Goal: Task Accomplishment & Management: Manage account settings

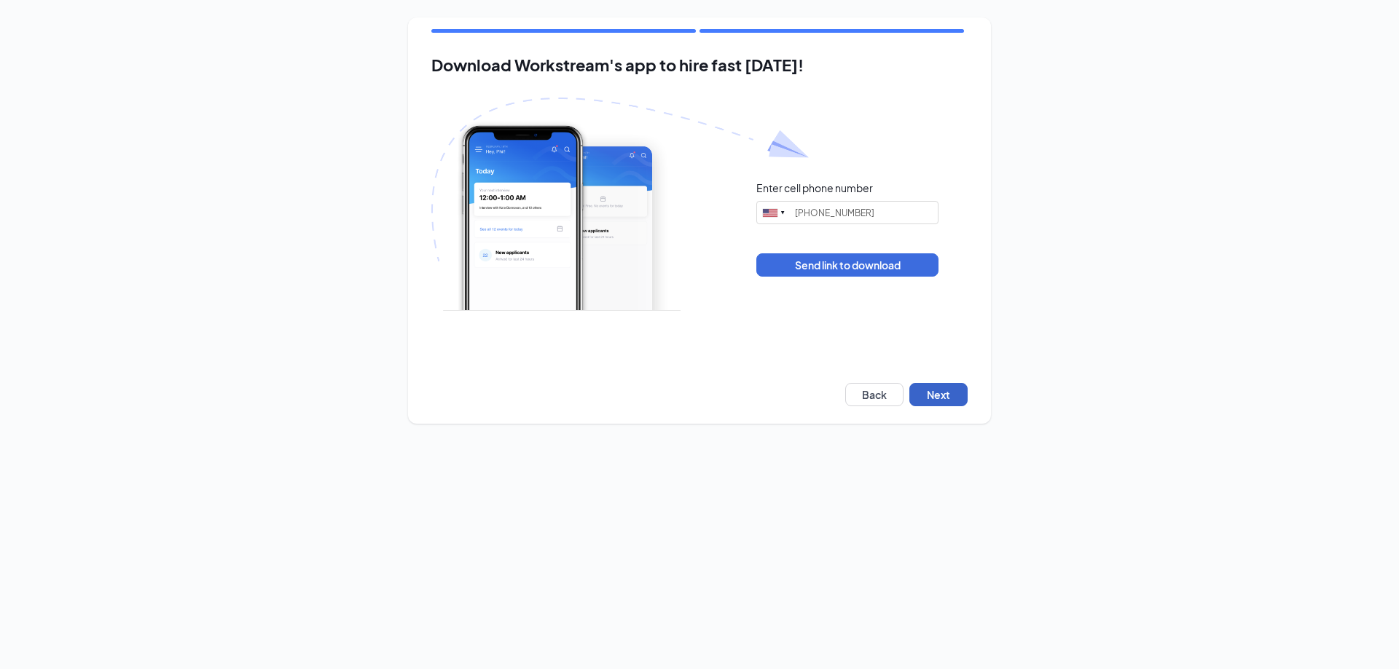
click at [934, 393] on button "Next" at bounding box center [938, 394] width 58 height 23
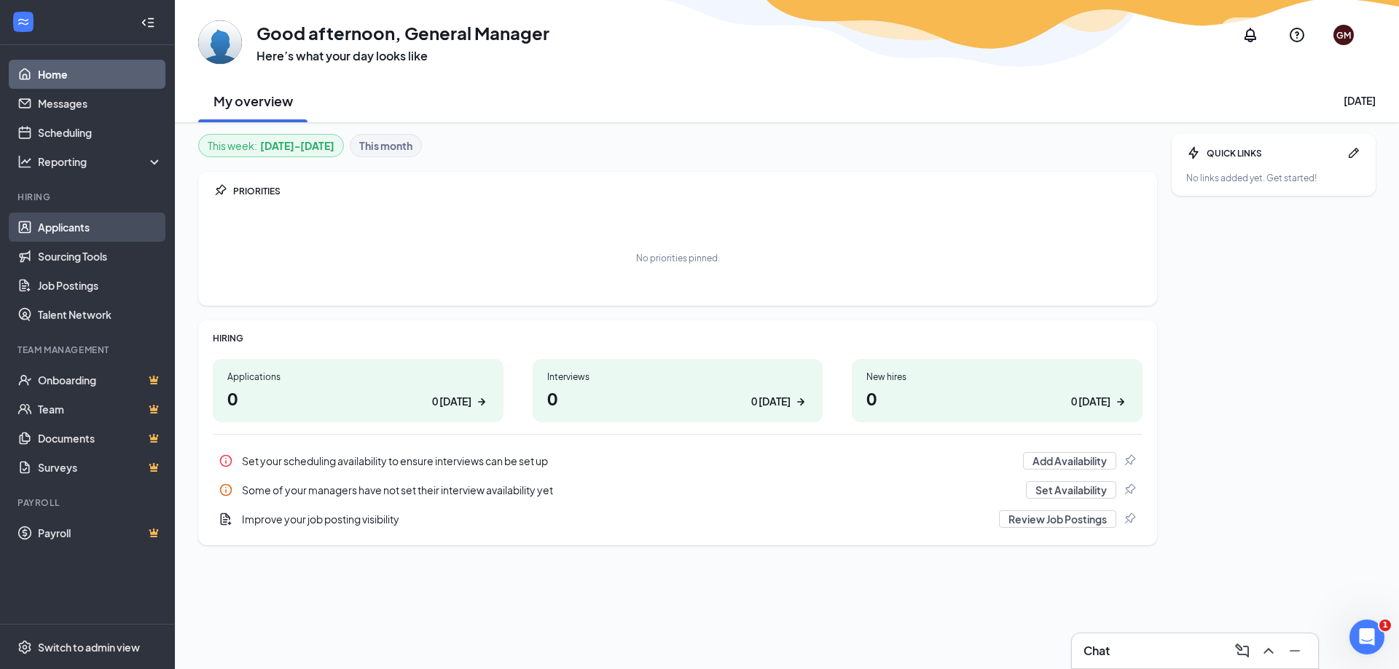
click at [63, 235] on link "Applicants" at bounding box center [100, 227] width 125 height 29
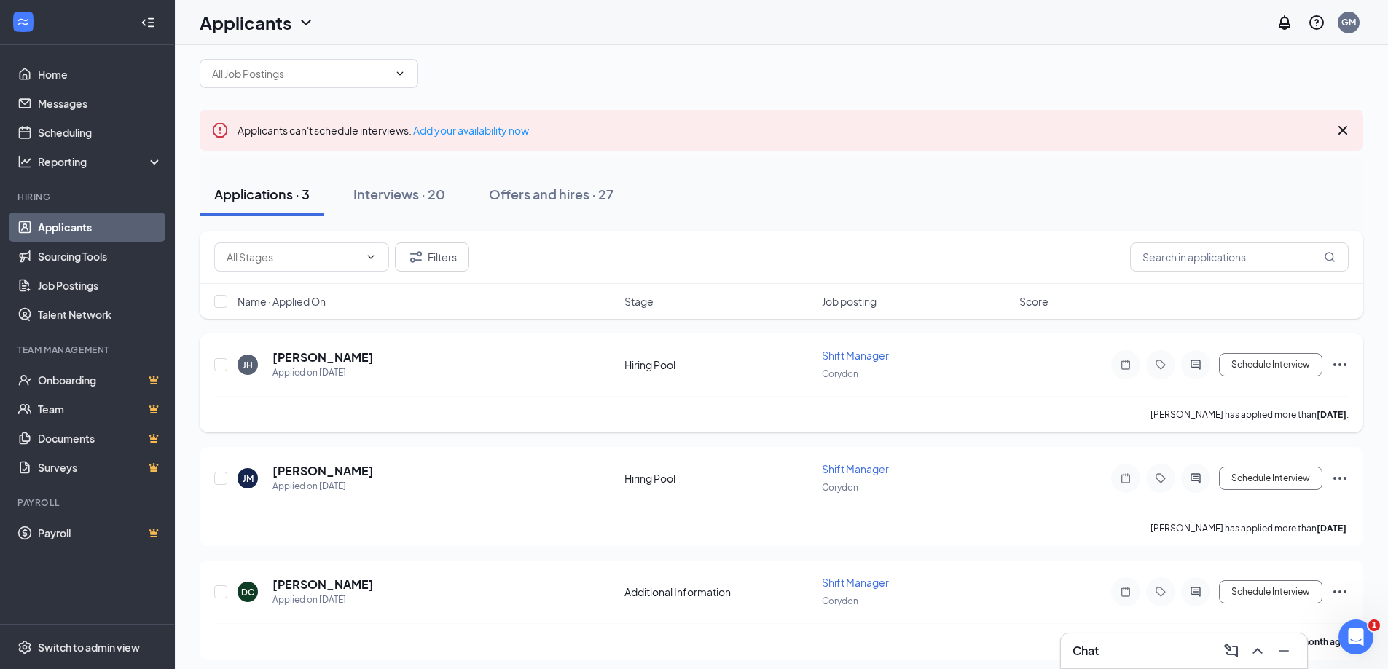
scroll to position [26, 0]
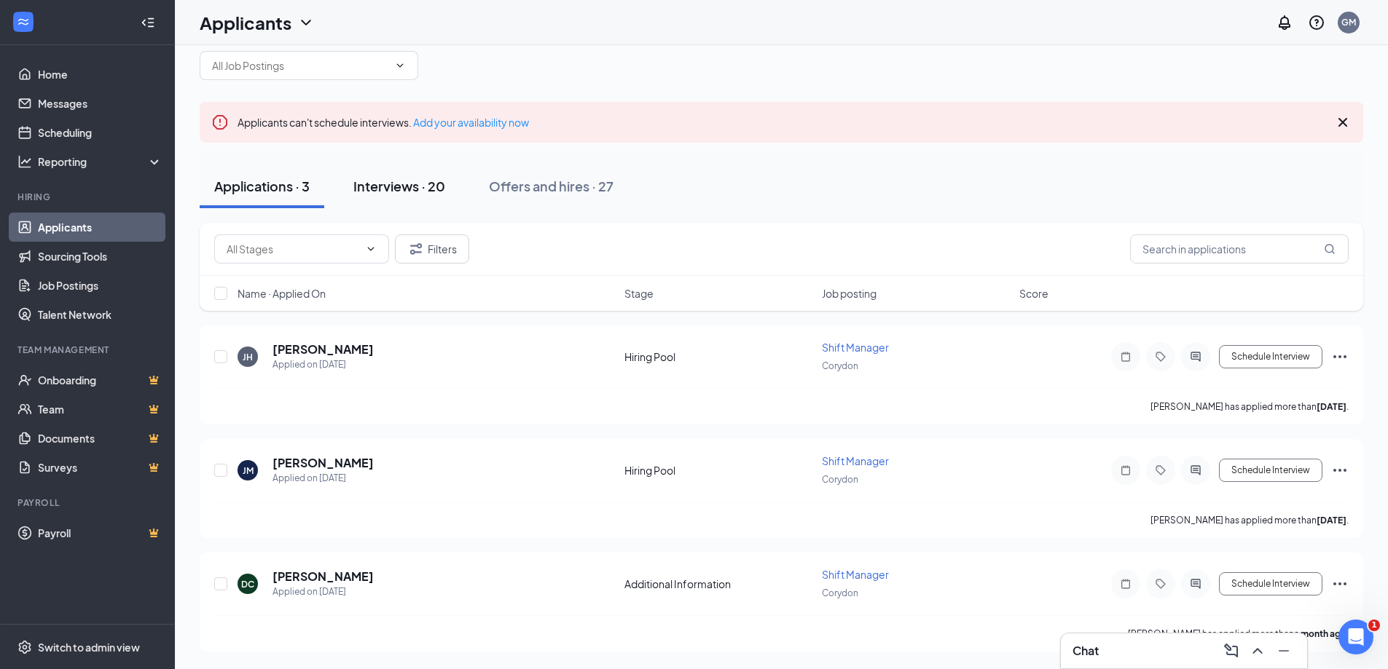
click at [405, 184] on div "Interviews · 20" at bounding box center [399, 186] width 92 height 18
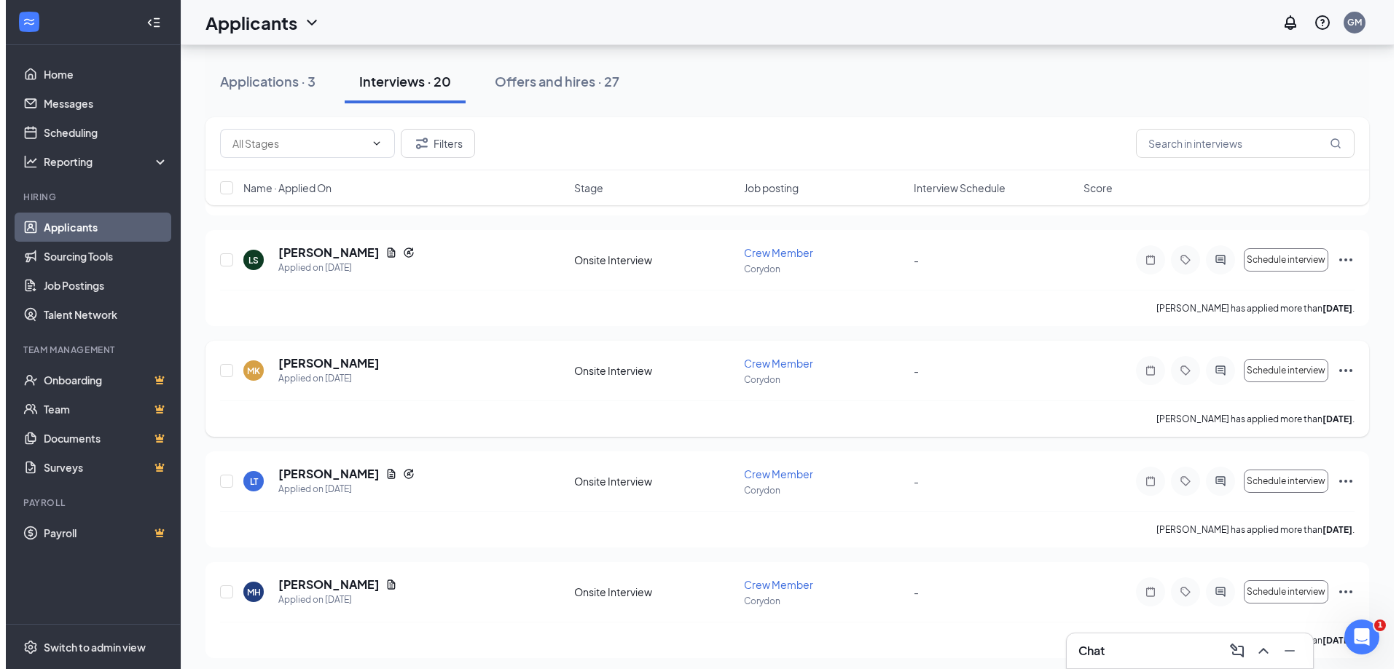
scroll to position [122, 0]
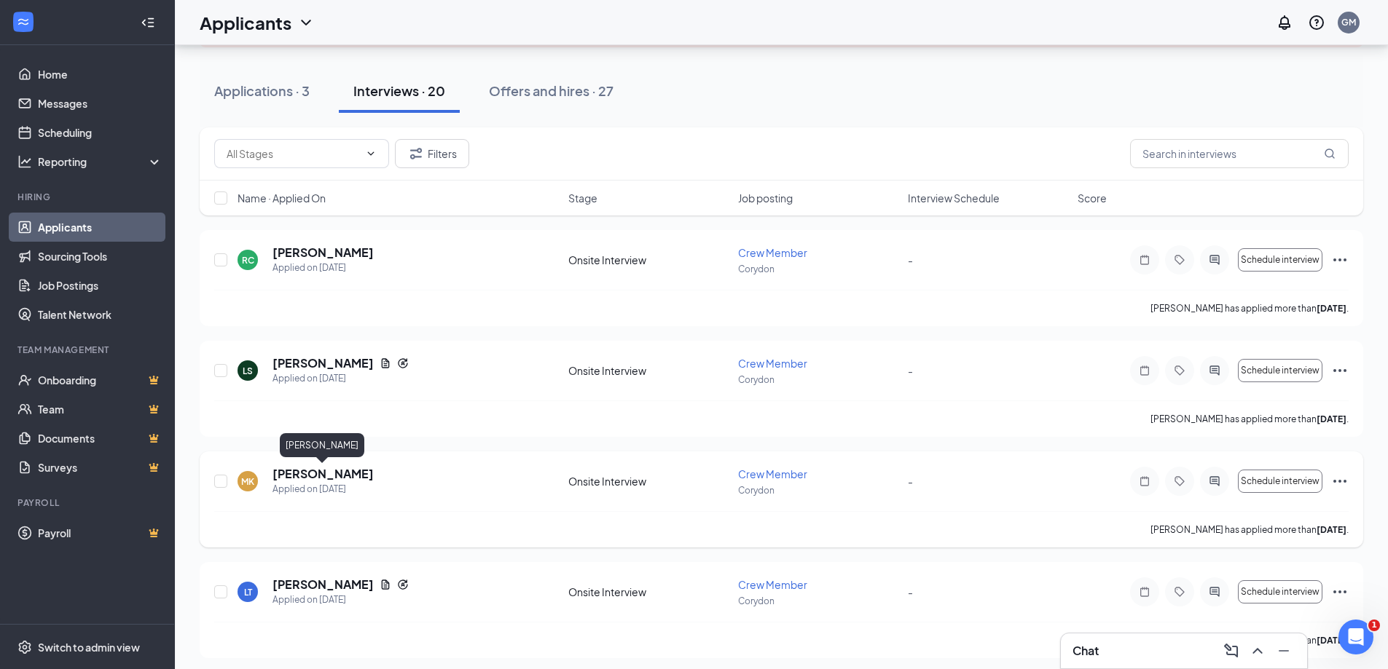
click at [326, 468] on h5 "Matthew Kersey" at bounding box center [322, 474] width 101 height 16
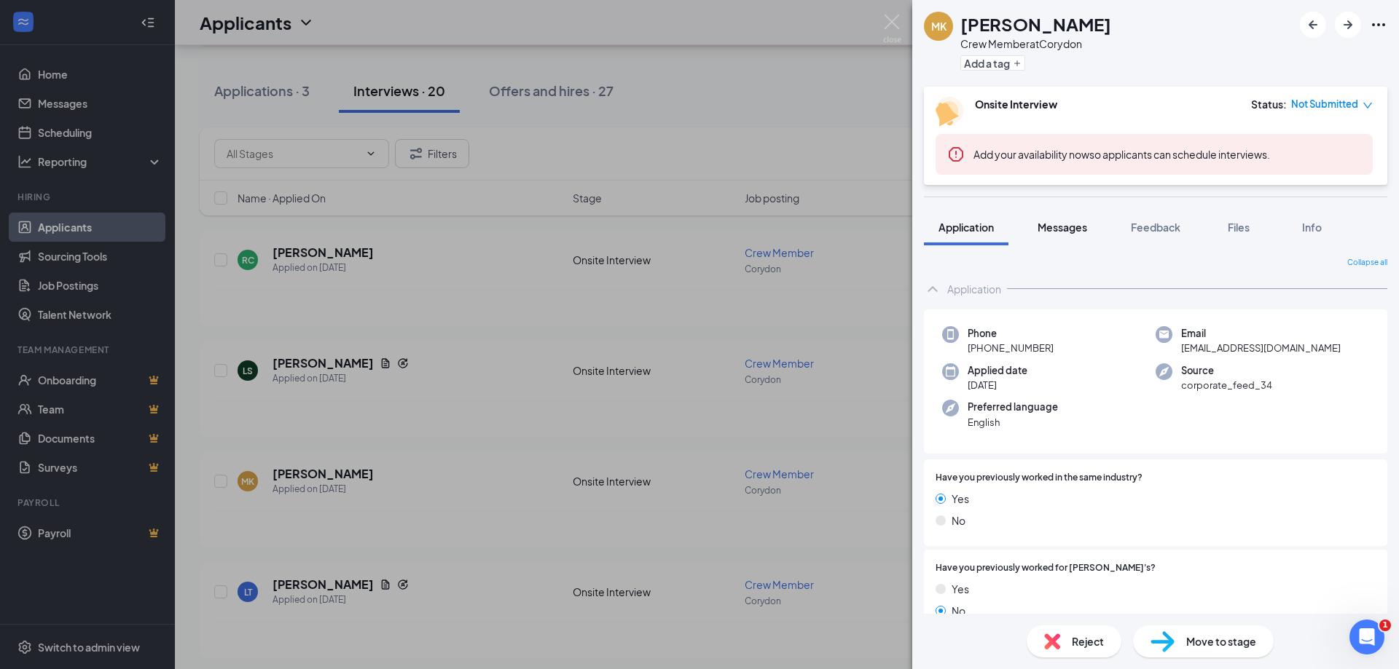
click at [1064, 236] on button "Messages" at bounding box center [1062, 227] width 79 height 36
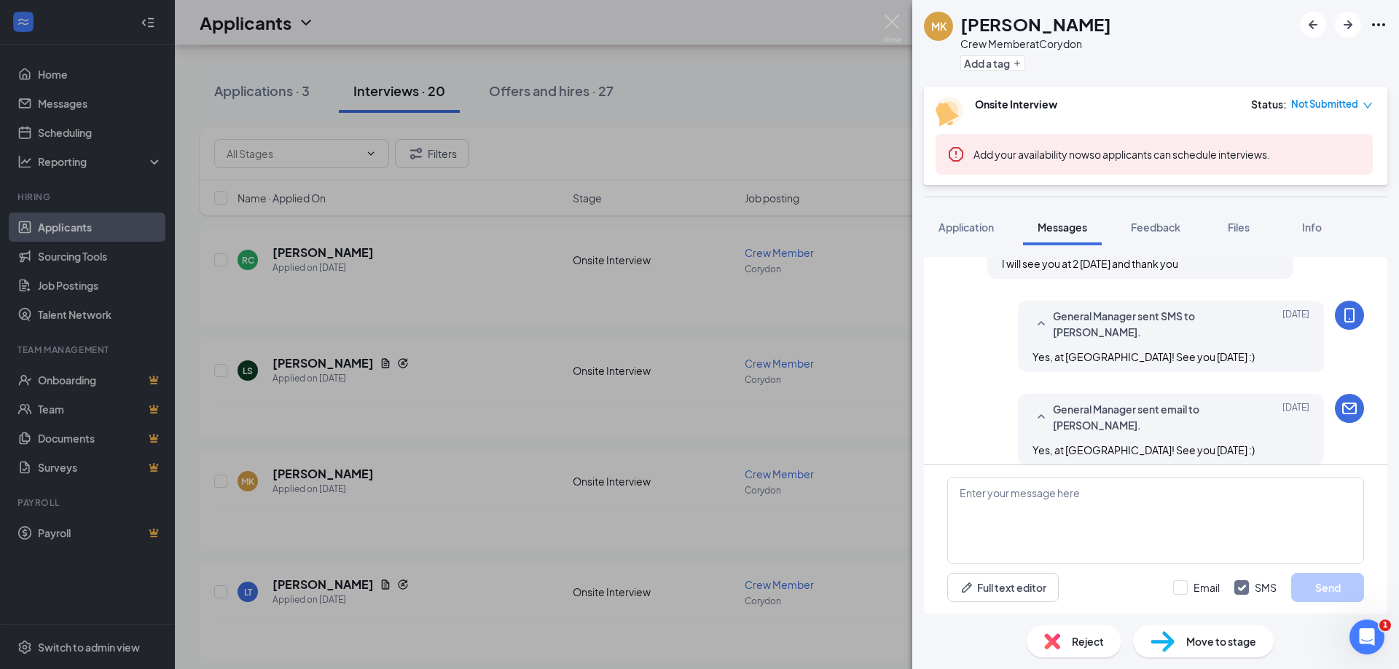
scroll to position [761, 0]
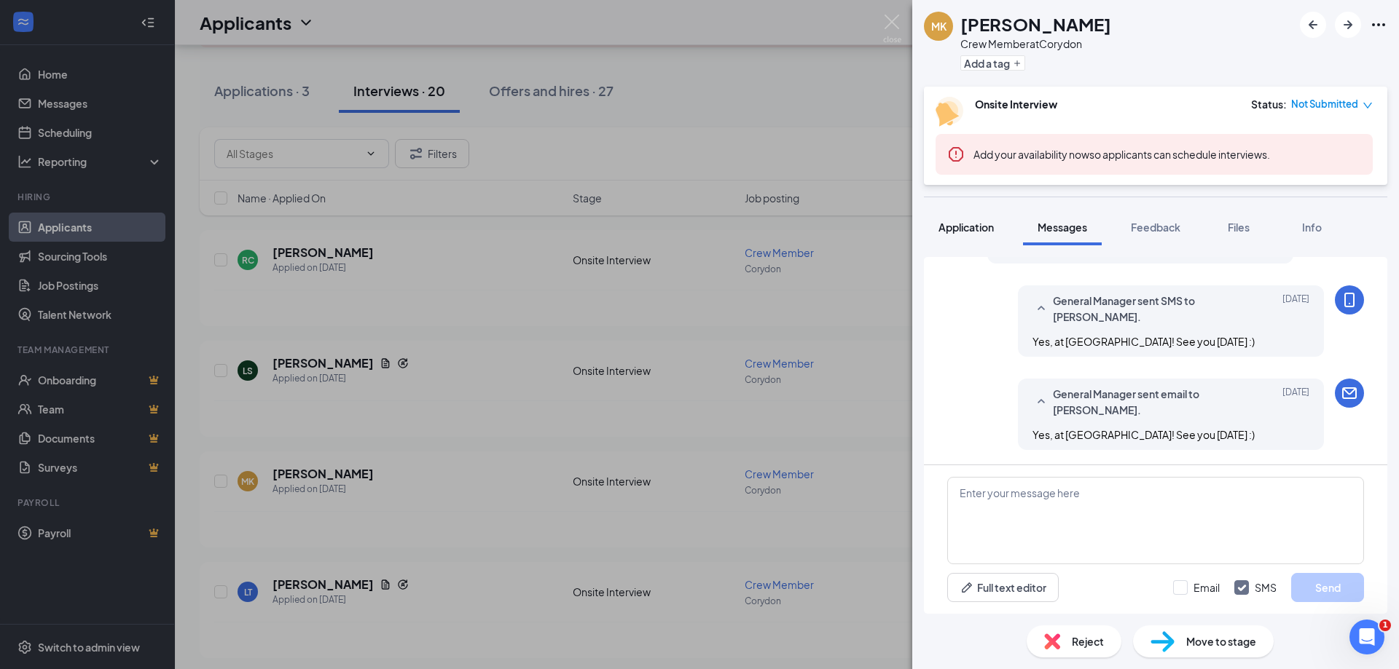
click at [972, 235] on button "Application" at bounding box center [966, 227] width 85 height 36
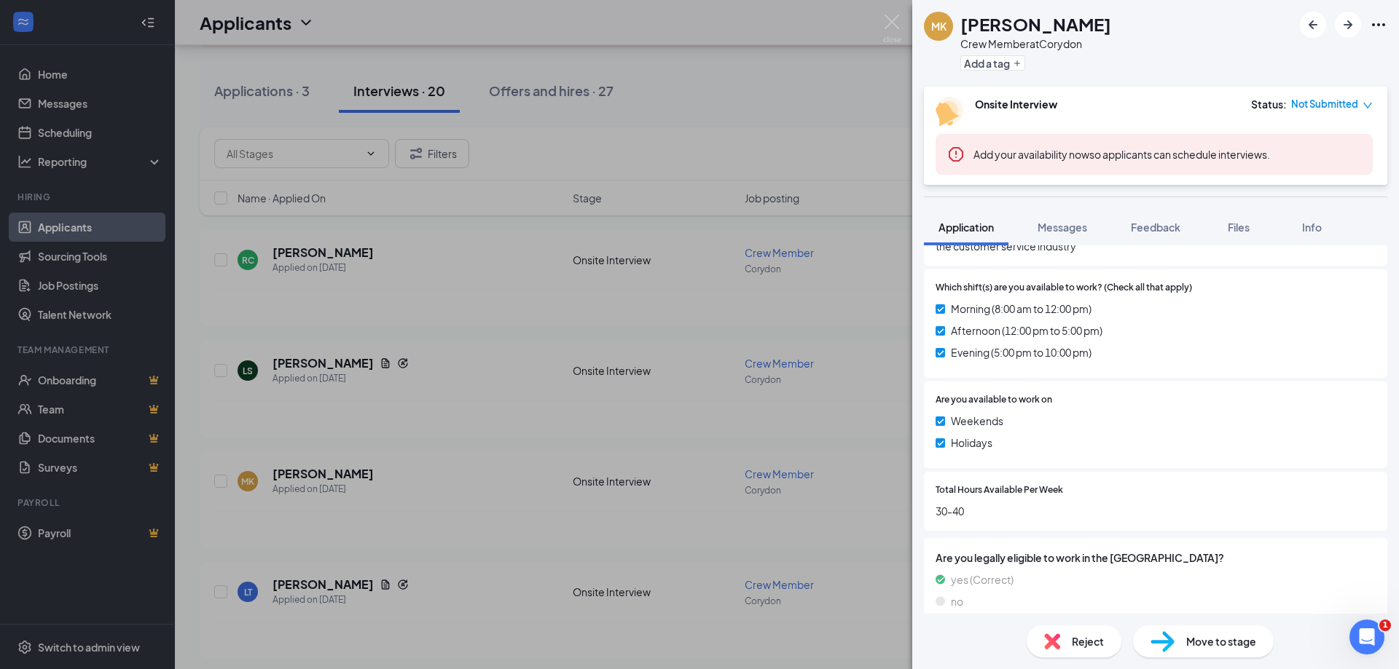
scroll to position [486, 0]
